Goal: Task Accomplishment & Management: Complete application form

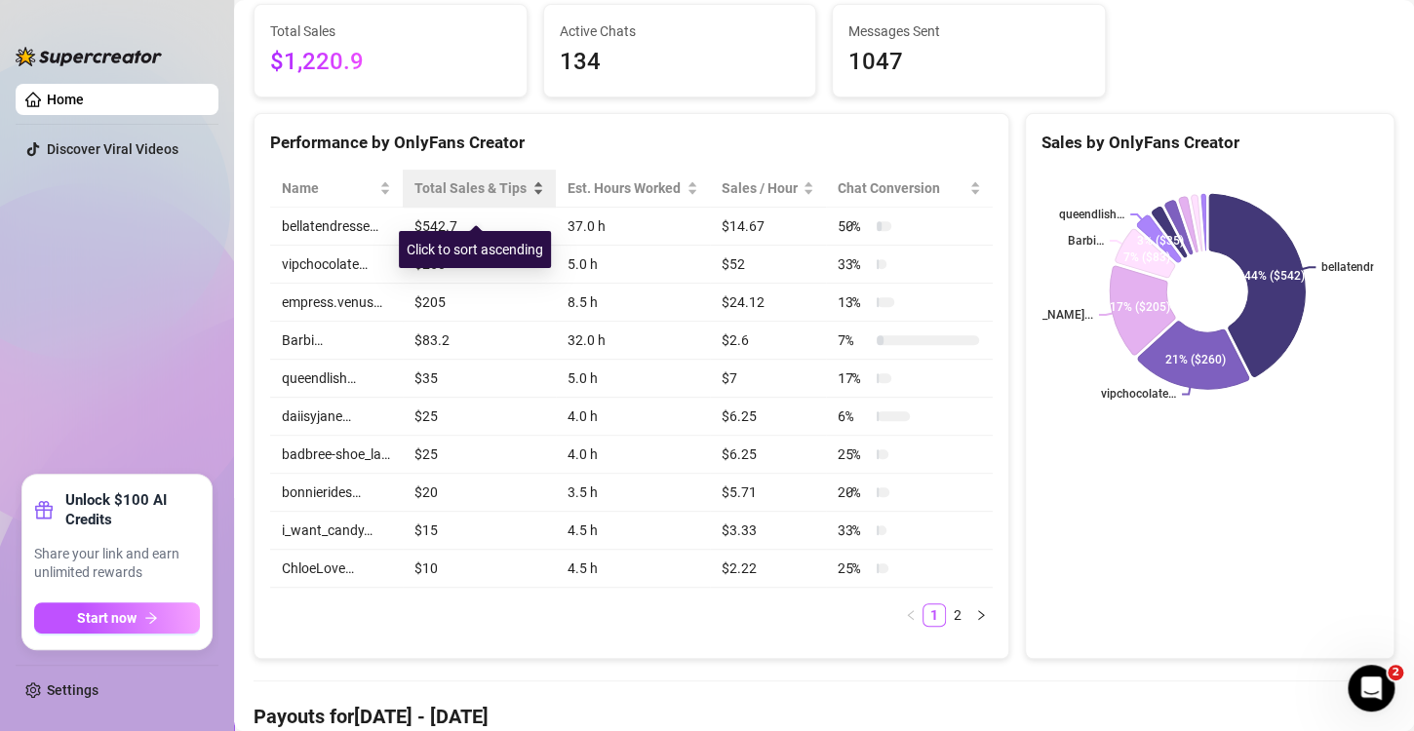
scroll to position [265, 0]
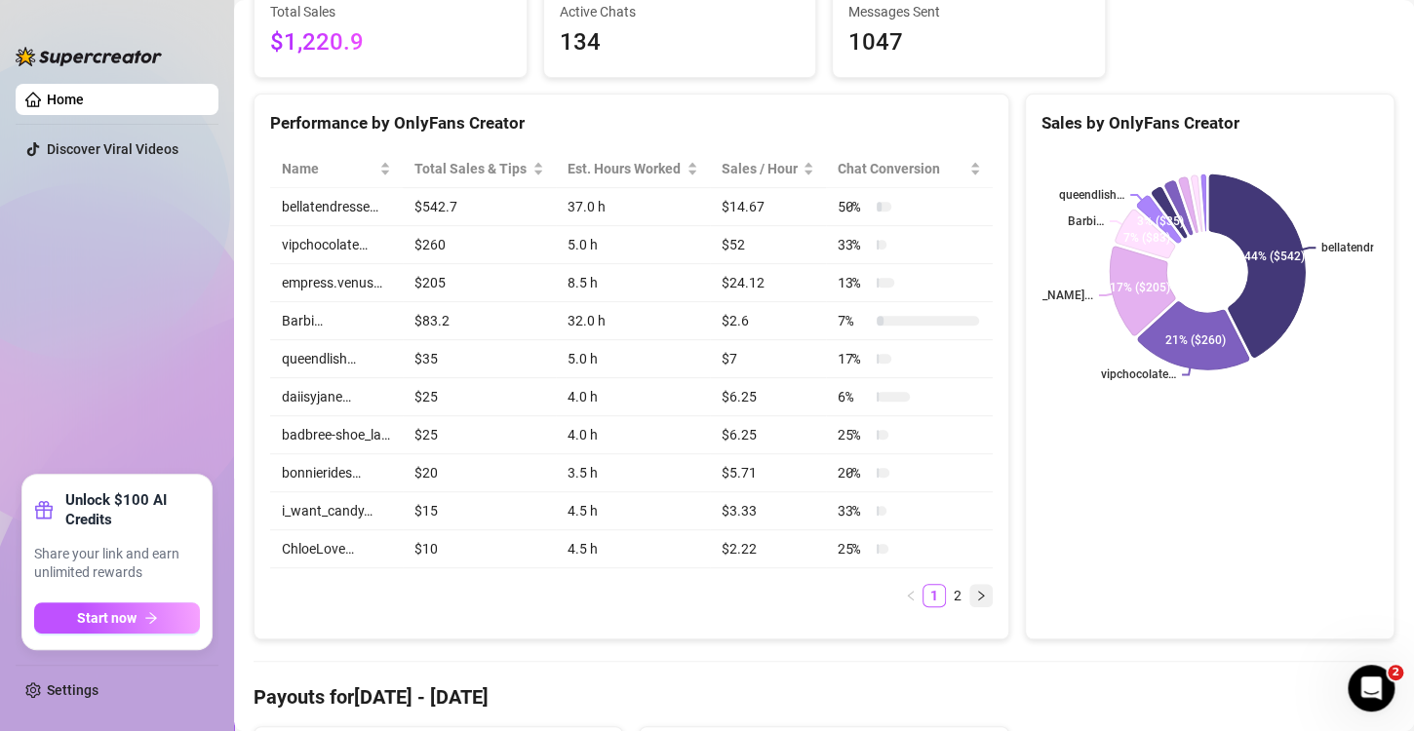
click at [975, 602] on icon "right" at bounding box center [981, 596] width 12 height 12
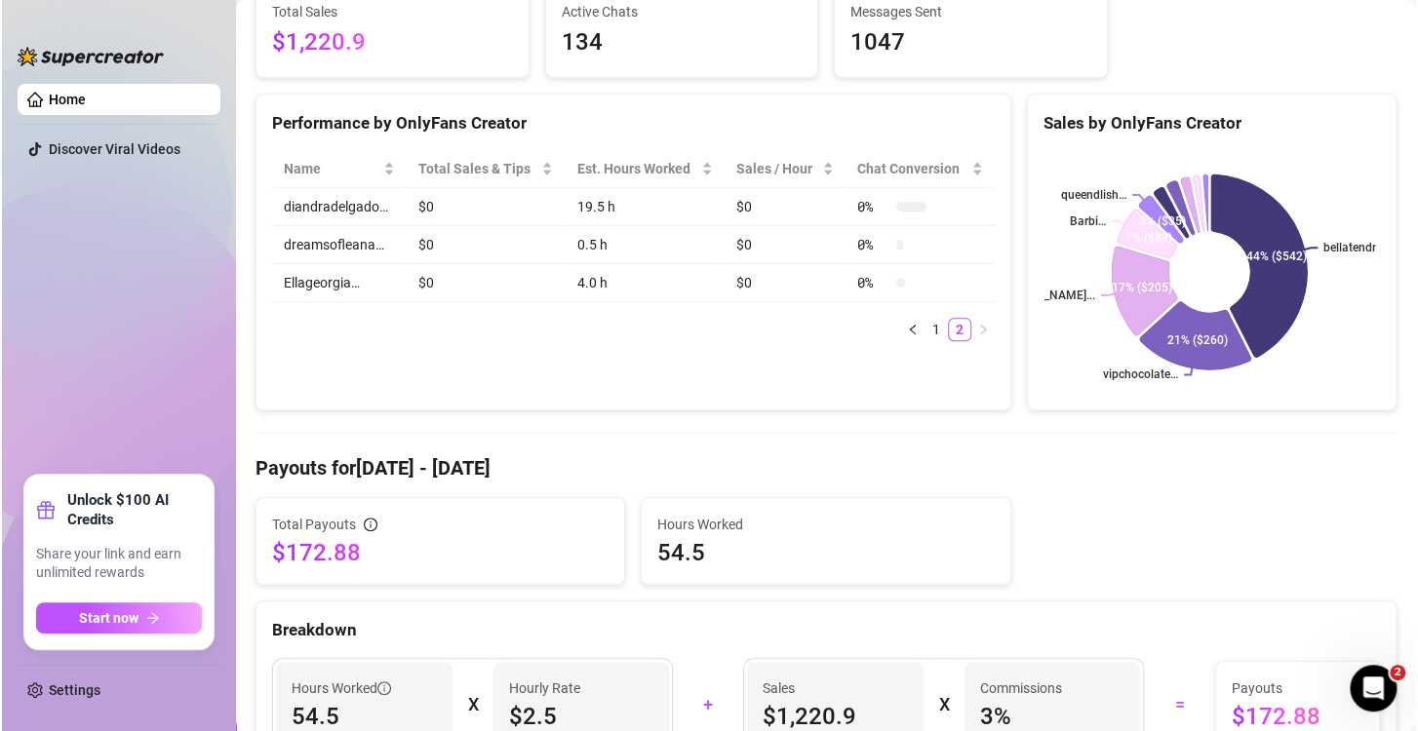
scroll to position [0, 0]
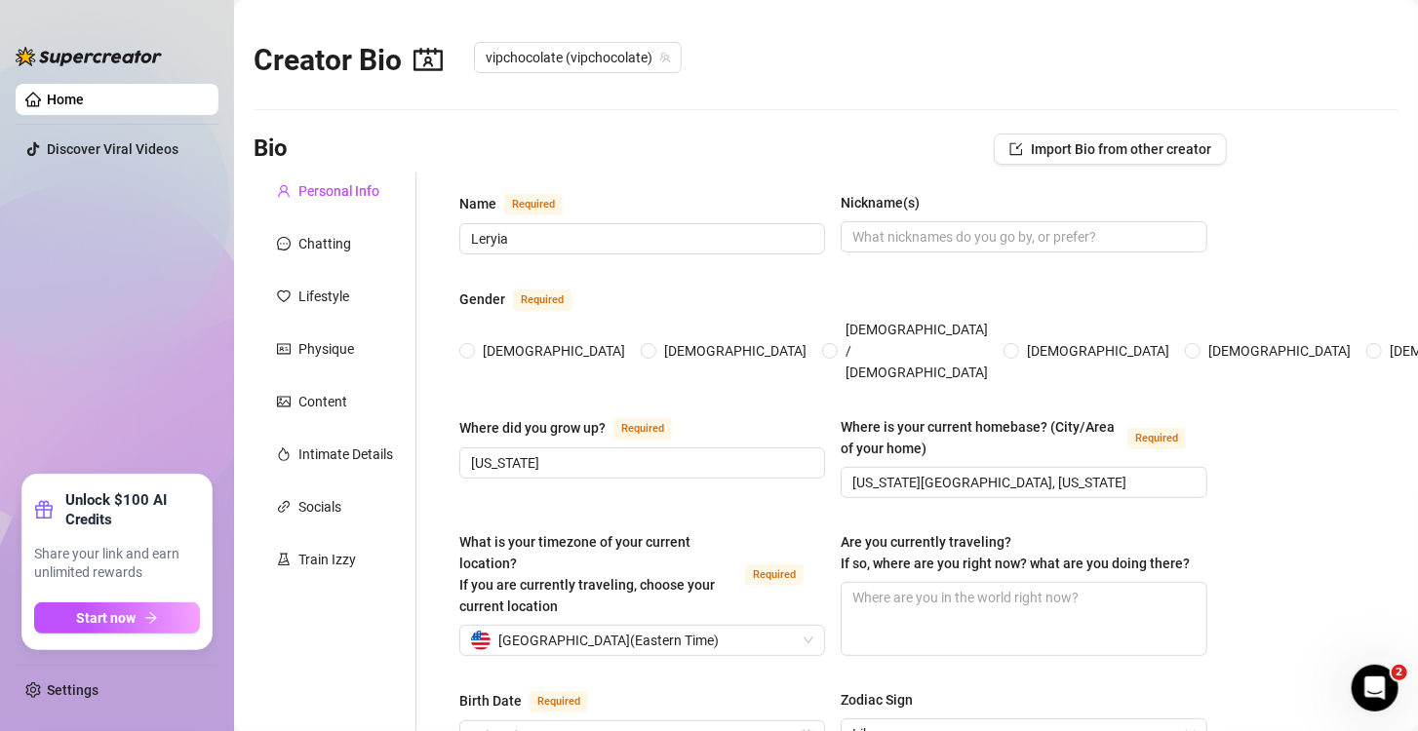
radio input "true"
type input "[DATE]"
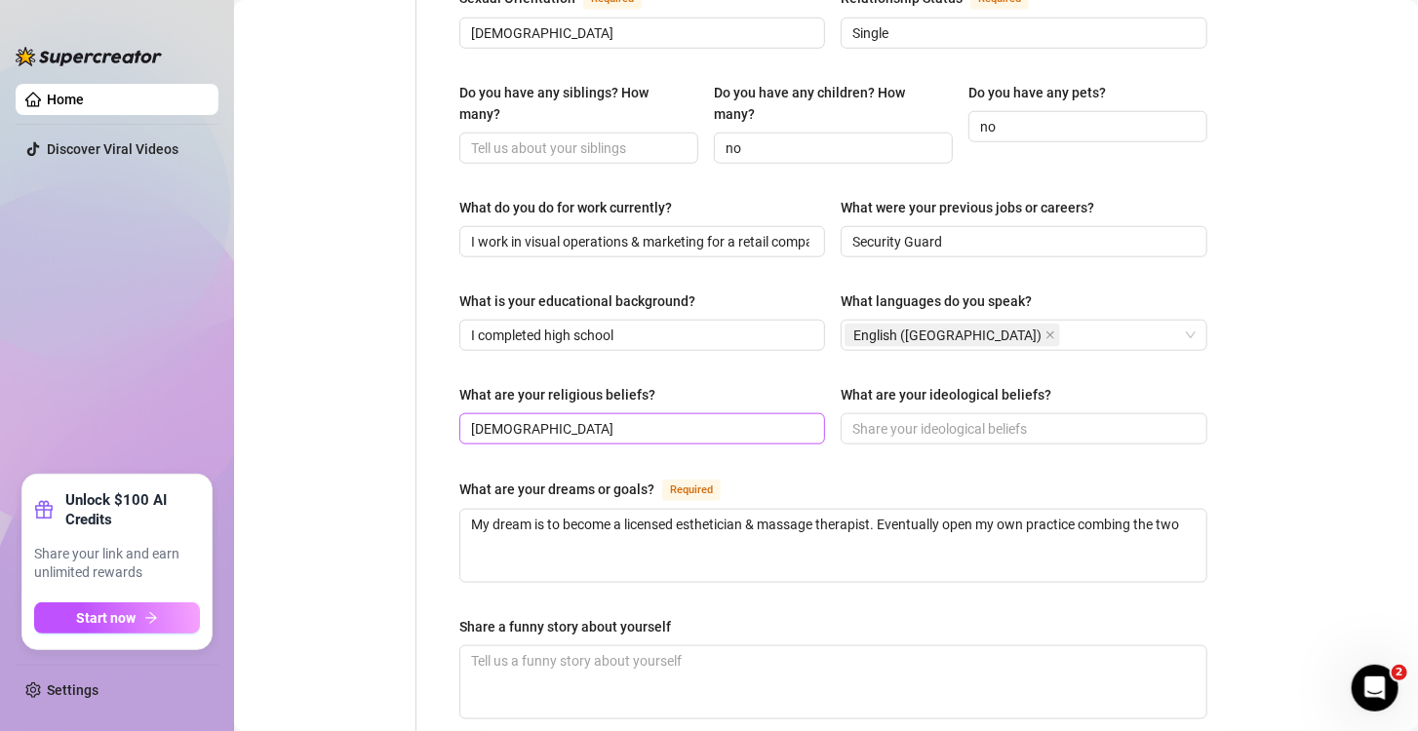
scroll to position [800, 0]
click at [544, 417] on input "[DEMOGRAPHIC_DATA]" at bounding box center [640, 427] width 338 height 21
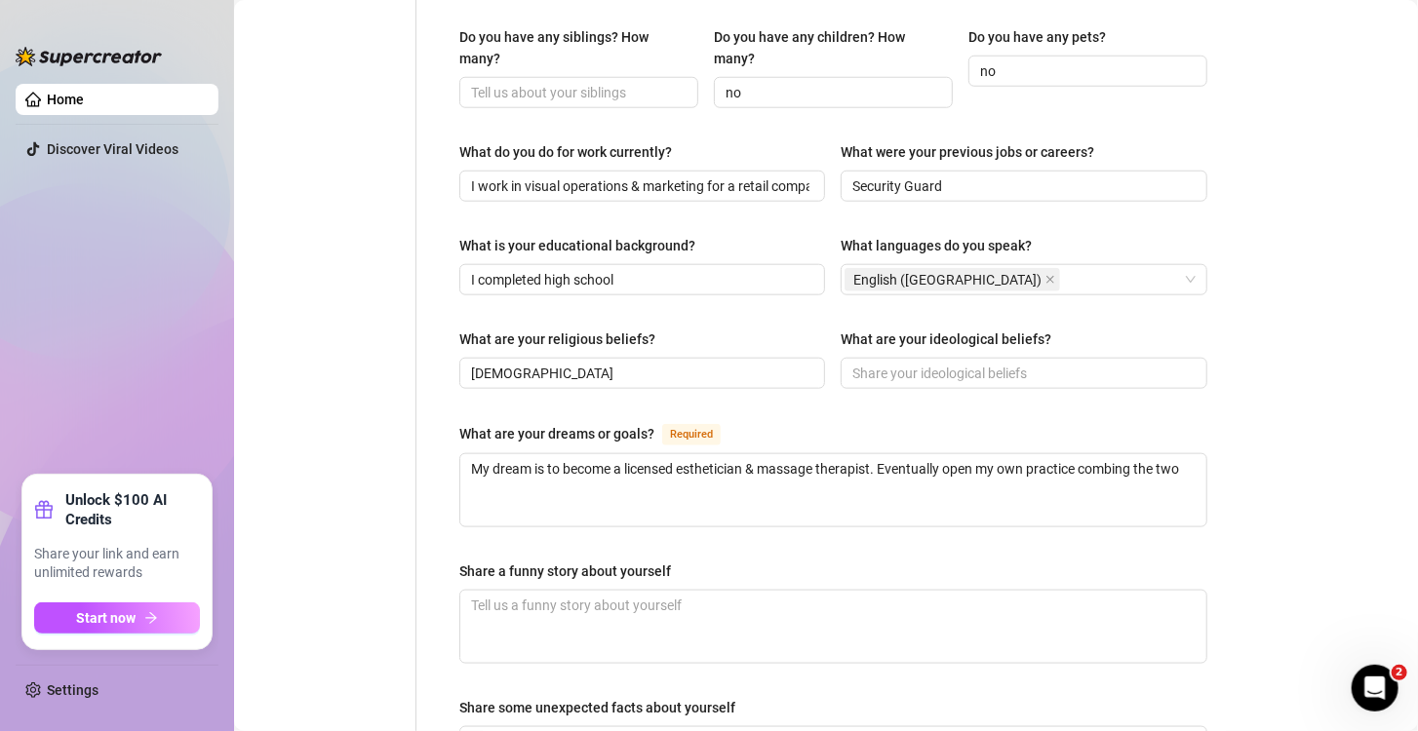
scroll to position [840, 0]
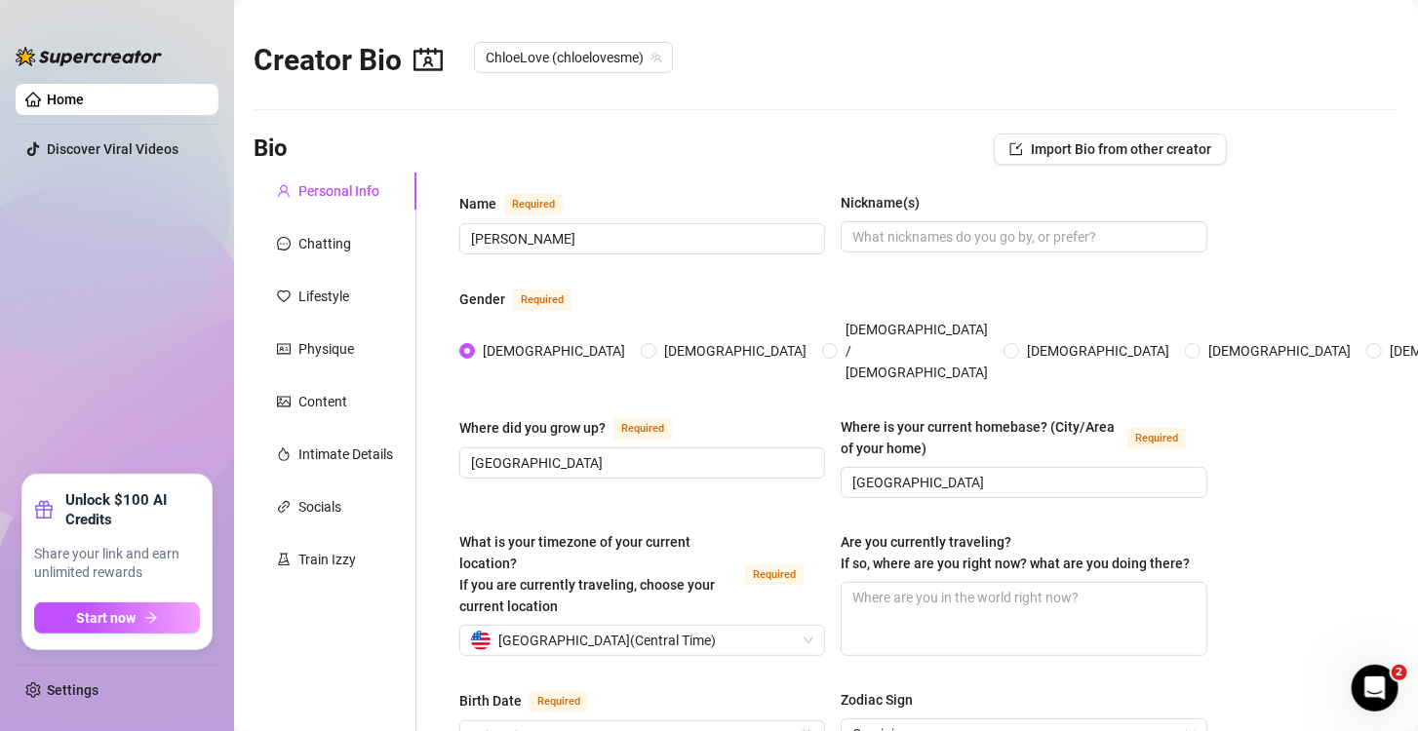
radio input "true"
type input "[DATE]"
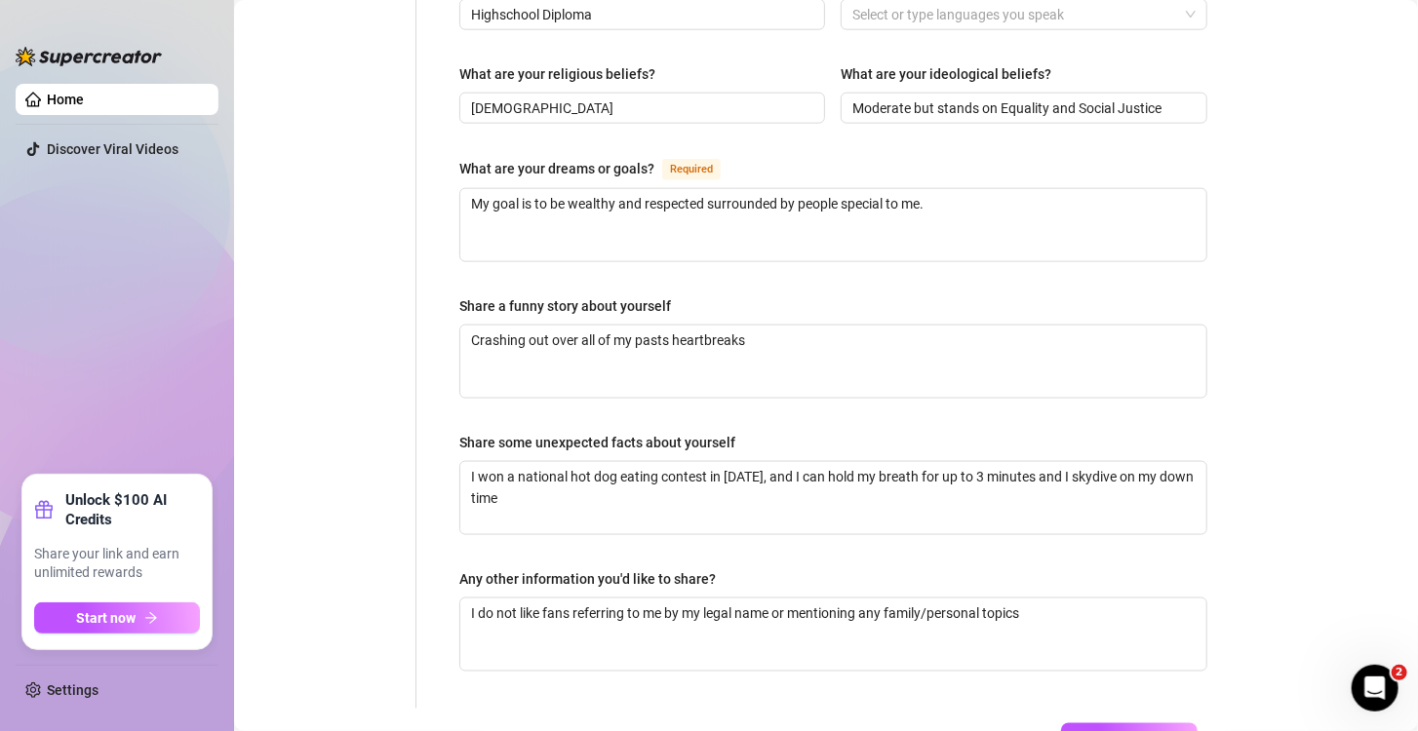
scroll to position [1120, 0]
